Goal: Task Accomplishment & Management: Complete application form

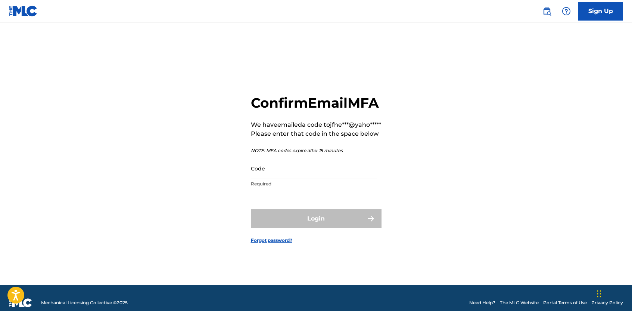
click at [283, 179] on input "Code" at bounding box center [314, 168] width 126 height 21
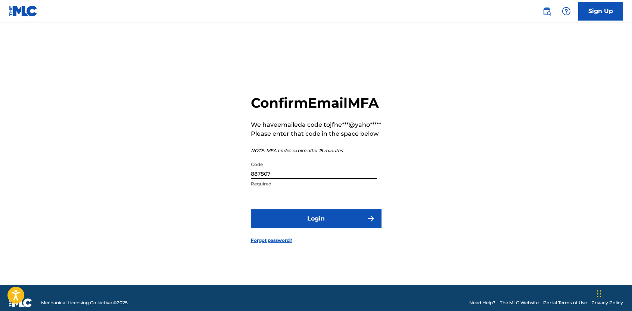
type input "887807"
click at [321, 228] on button "Login" at bounding box center [316, 218] width 131 height 19
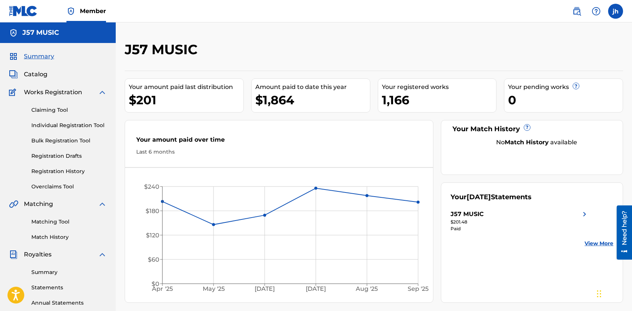
click at [80, 142] on link "Bulk Registration Tool" at bounding box center [68, 141] width 75 height 8
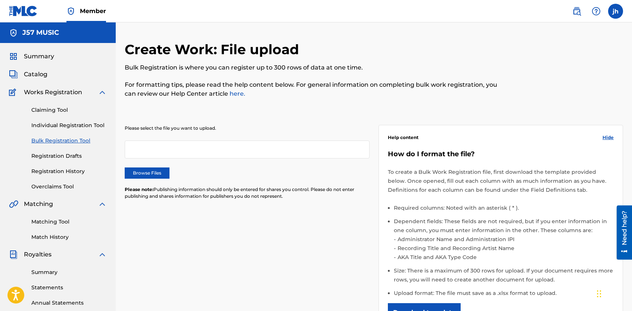
click at [178, 145] on div at bounding box center [247, 149] width 245 height 18
click at [155, 174] on label "Browse Files" at bounding box center [147, 172] width 45 height 11
click at [0, 0] on input "Browse Files" at bounding box center [0, 0] width 0 height 0
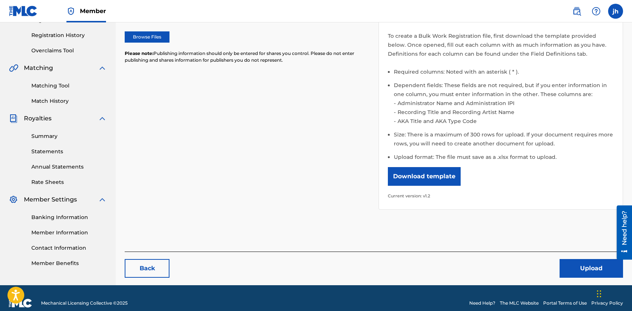
scroll to position [146, 0]
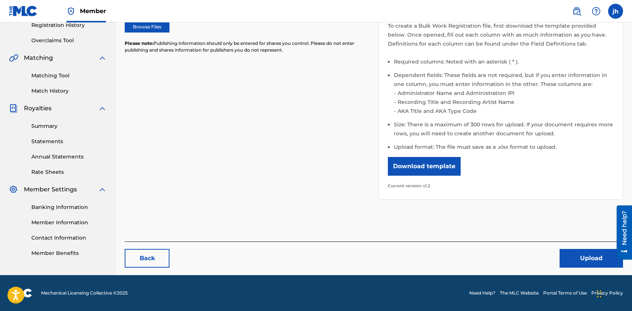
click at [590, 258] on button "Upload" at bounding box center [591, 258] width 63 height 19
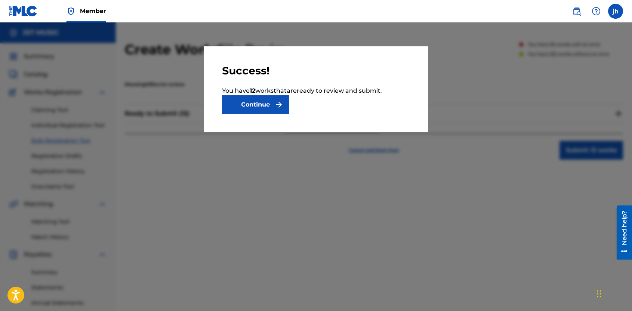
click at [261, 102] on button "Continue" at bounding box center [255, 104] width 67 height 19
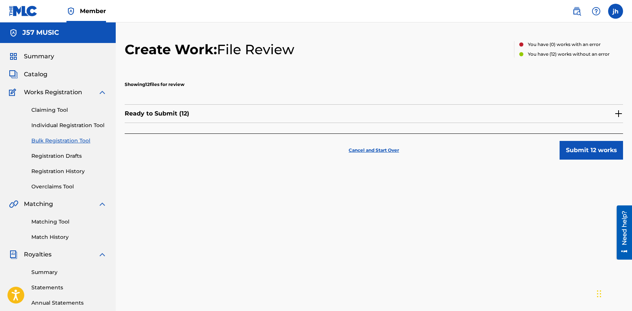
click at [594, 150] on button "Submit 12 works" at bounding box center [591, 150] width 63 height 19
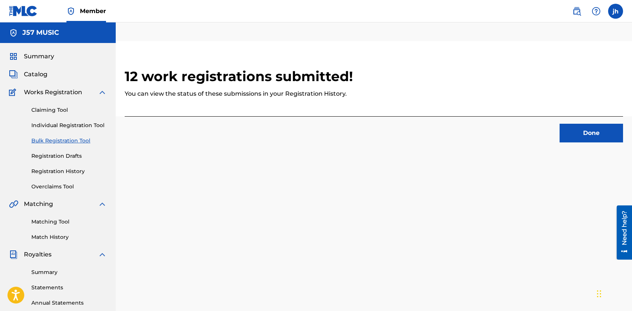
click at [64, 170] on link "Registration History" at bounding box center [68, 171] width 75 height 8
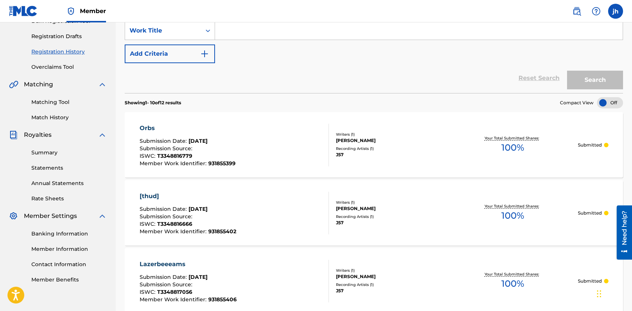
scroll to position [75, 0]
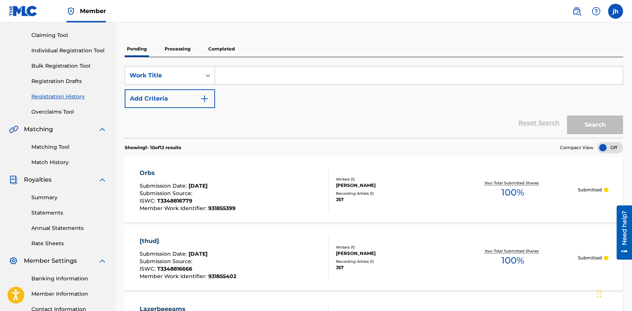
click at [182, 49] on p "Processing" at bounding box center [177, 49] width 30 height 16
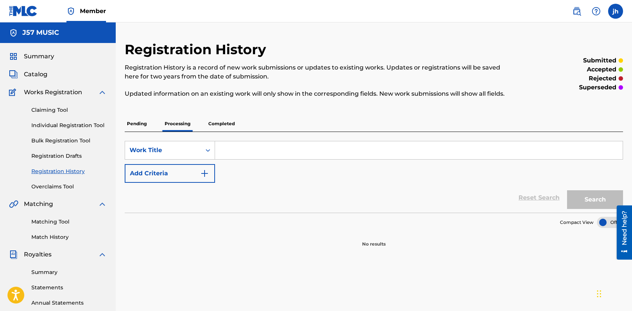
click at [221, 122] on p "Completed" at bounding box center [221, 124] width 31 height 16
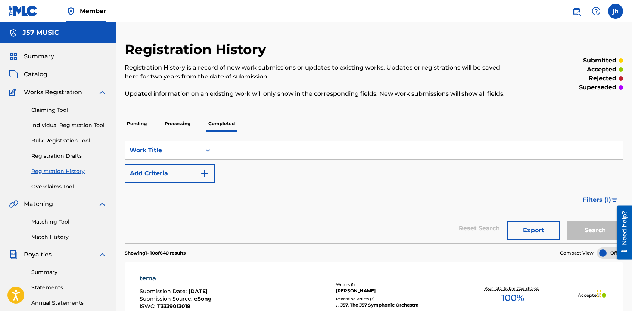
click at [616, 12] on label at bounding box center [615, 11] width 15 height 15
click at [616, 11] on input "[PERSON_NAME] [PERSON_NAME][EMAIL_ADDRESS][DOMAIN_NAME] Notification Preference…" at bounding box center [616, 11] width 0 height 0
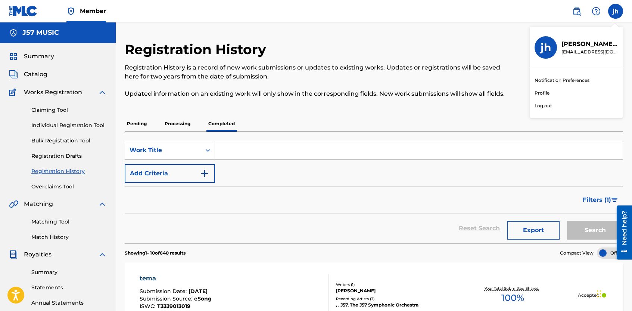
click at [546, 107] on p "Log out" at bounding box center [544, 105] width 18 height 7
click at [616, 11] on input "[PERSON_NAME] [PERSON_NAME][EMAIL_ADDRESS][DOMAIN_NAME] Notification Preference…" at bounding box center [616, 11] width 0 height 0
